Goal: Navigation & Orientation: Find specific page/section

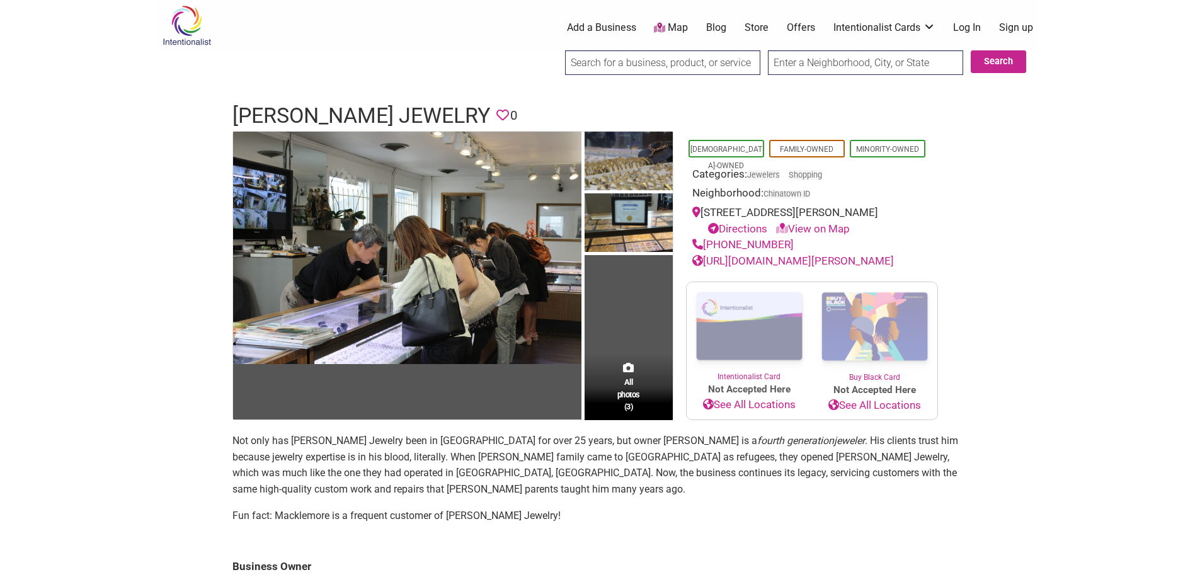
click at [631, 325] on td "All photos (3)" at bounding box center [629, 276] width 88 height 289
click at [622, 170] on img at bounding box center [629, 163] width 88 height 62
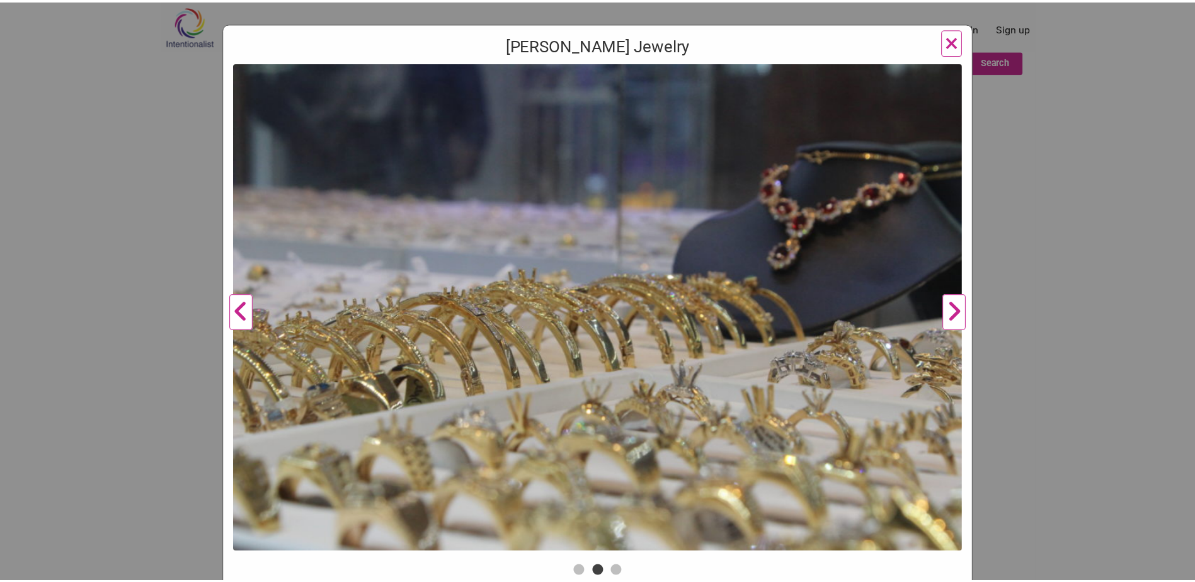
scroll to position [113, 0]
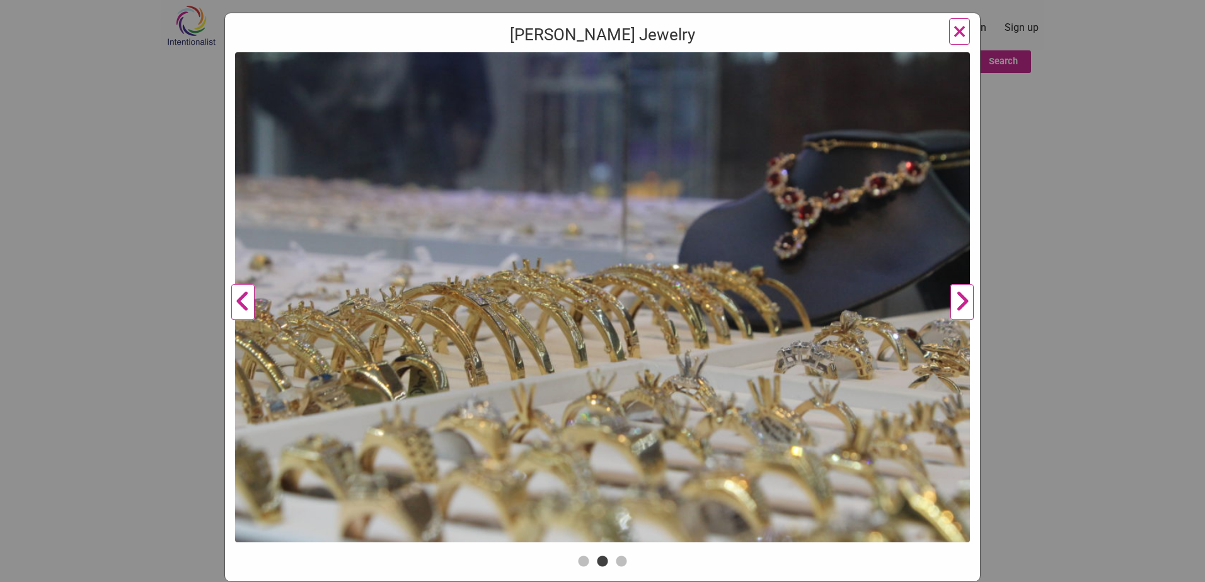
click at [955, 305] on button "Next" at bounding box center [962, 302] width 35 height 500
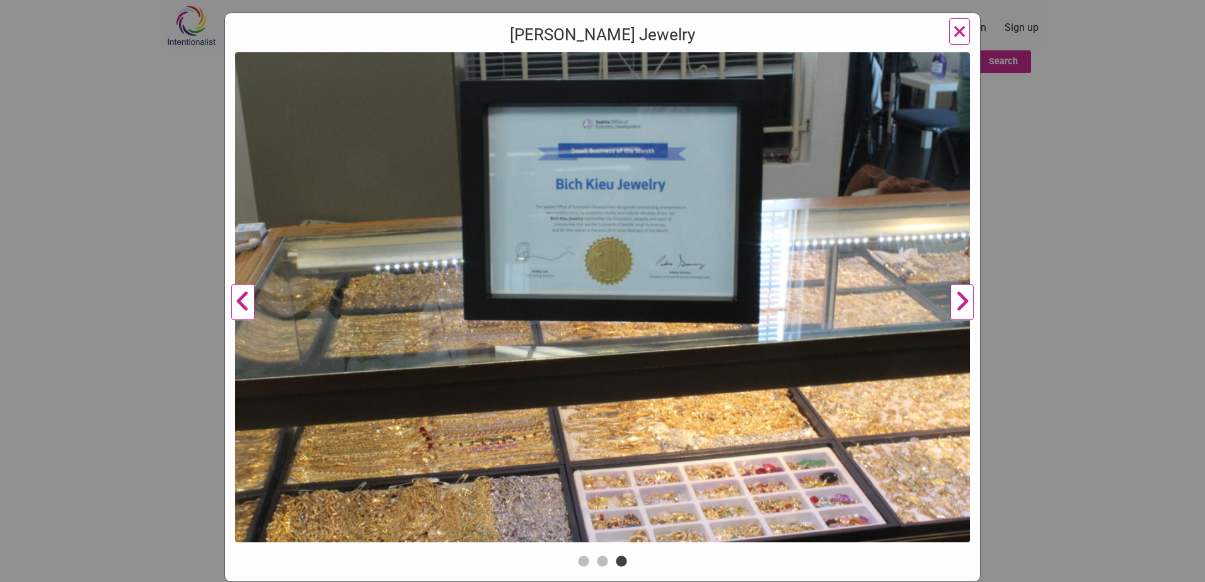
click at [955, 305] on button "Next" at bounding box center [962, 302] width 35 height 500
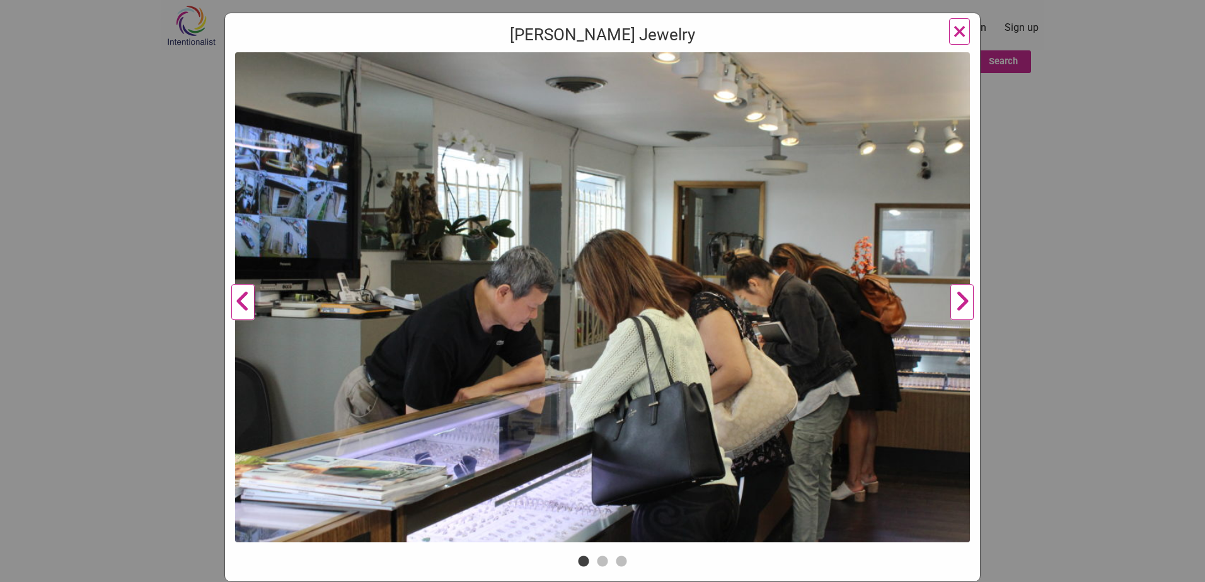
click at [962, 30] on button "×" at bounding box center [959, 31] width 21 height 26
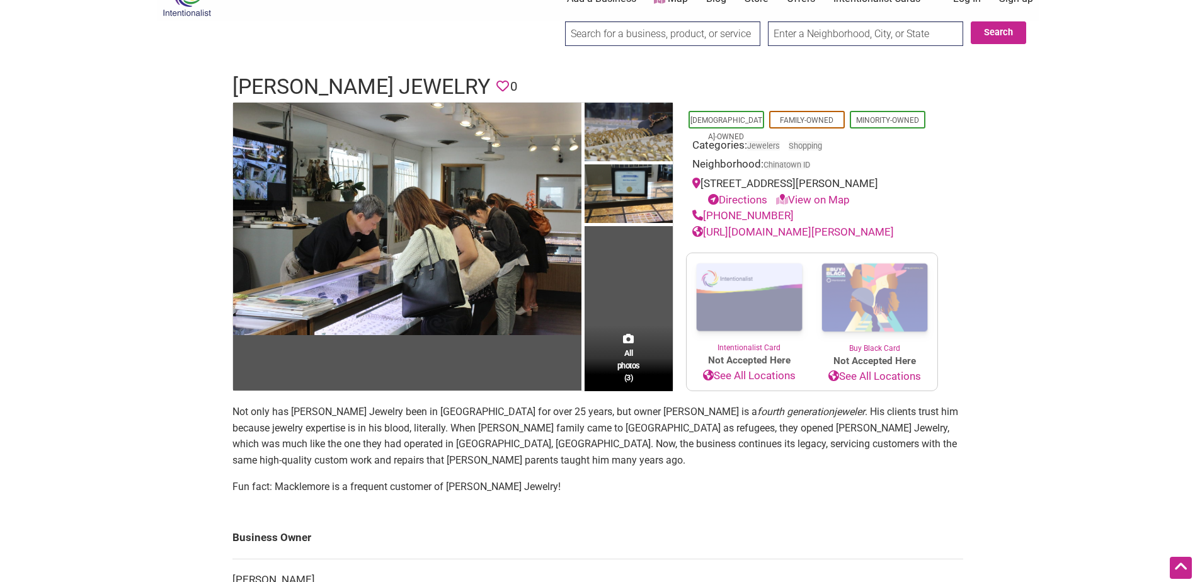
scroll to position [0, 0]
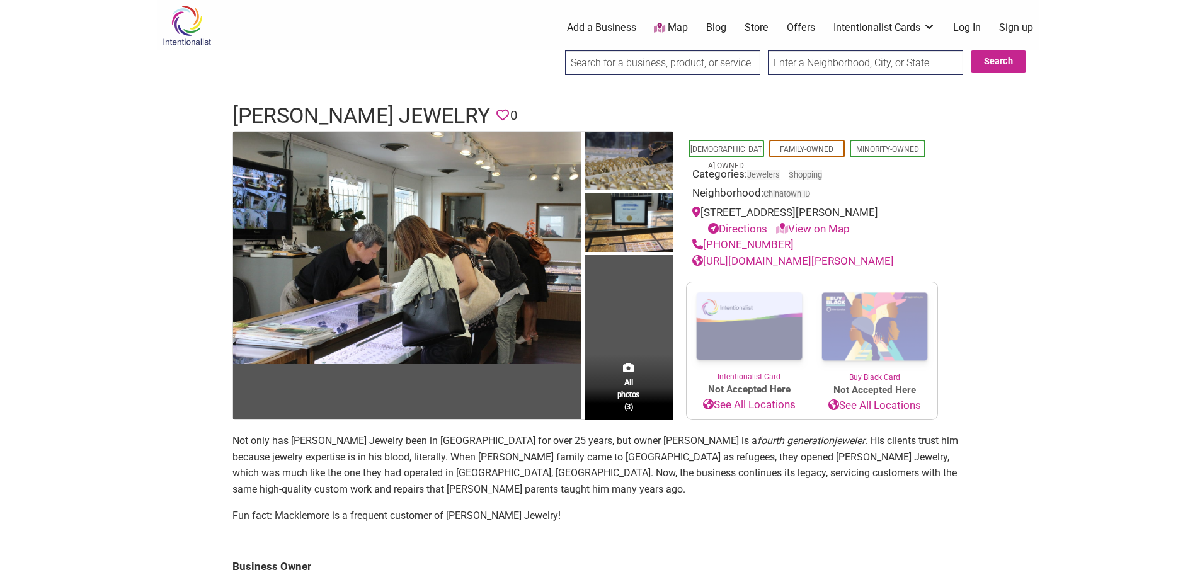
click at [796, 30] on link "Offers" at bounding box center [801, 28] width 28 height 14
